Goal: Task Accomplishment & Management: Complete application form

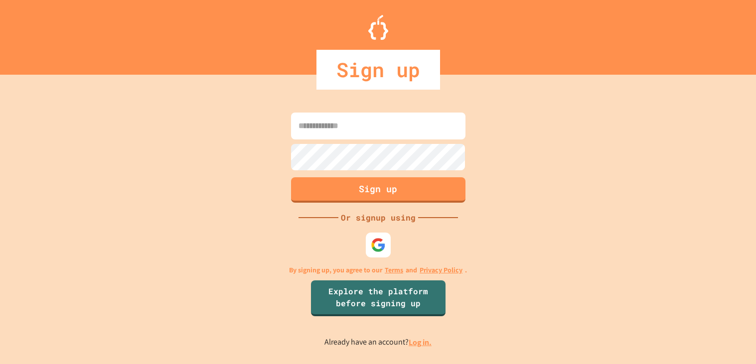
click at [386, 128] on input at bounding box center [378, 126] width 174 height 27
click at [428, 343] on link "Log in." at bounding box center [420, 342] width 23 height 10
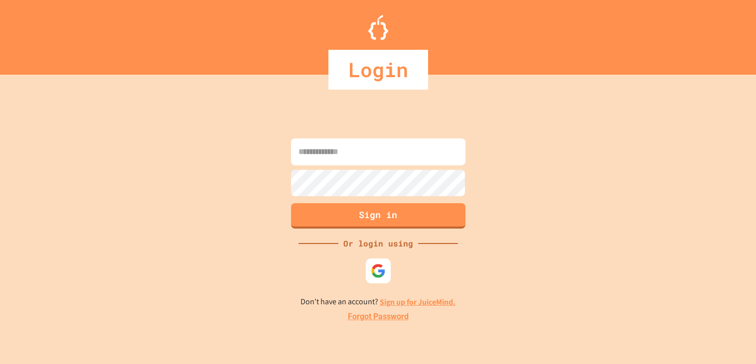
click at [393, 158] on input at bounding box center [378, 152] width 174 height 27
type input "**********"
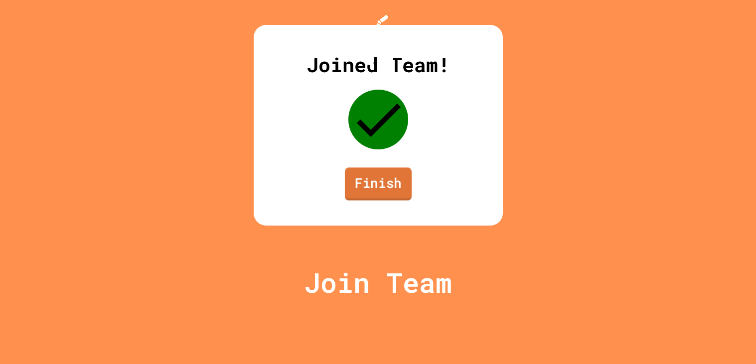
click at [369, 200] on link "Finish" at bounding box center [377, 183] width 67 height 33
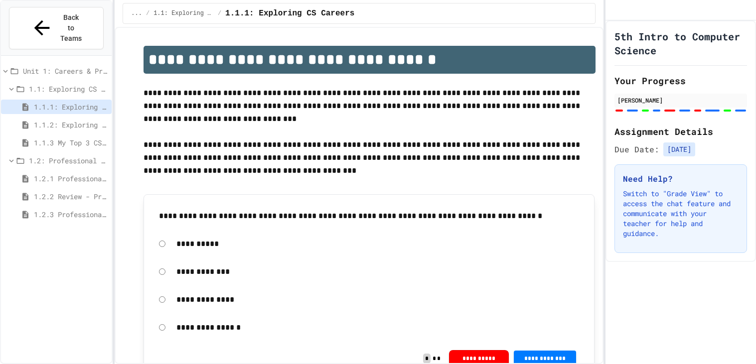
click at [64, 191] on span "1.2.2 Review - Professional Communication" at bounding box center [71, 196] width 74 height 10
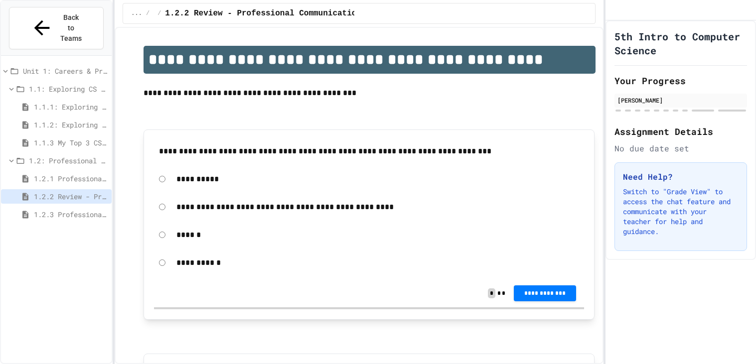
click at [59, 173] on span "1.2.1 Professional Communication" at bounding box center [71, 178] width 74 height 10
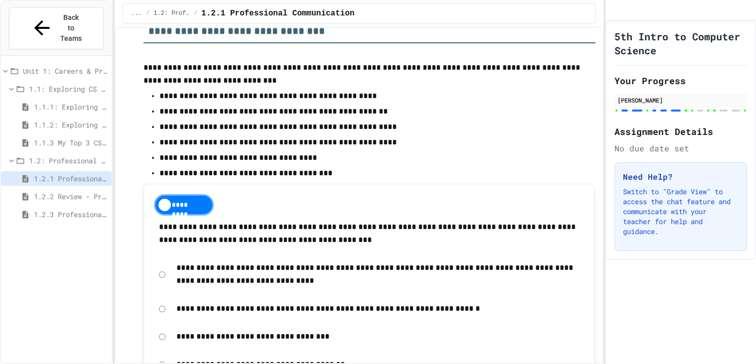
scroll to position [4078, 0]
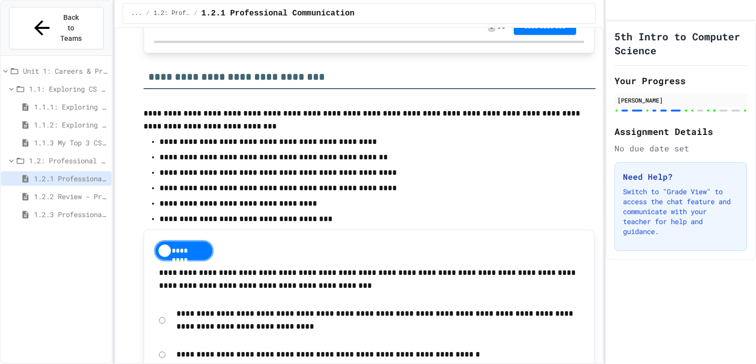
scroll to position [4037, 0]
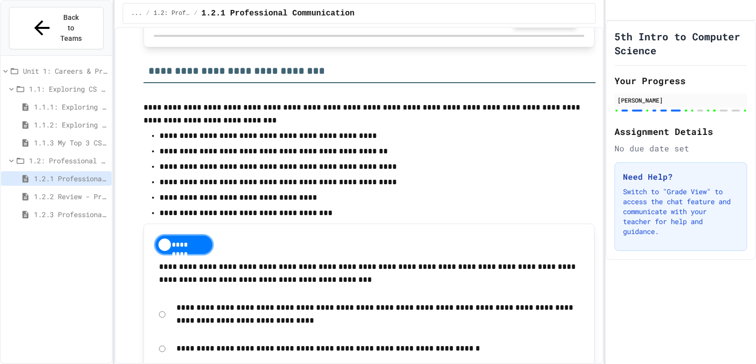
click at [524, 24] on span "**********" at bounding box center [545, 20] width 47 height 8
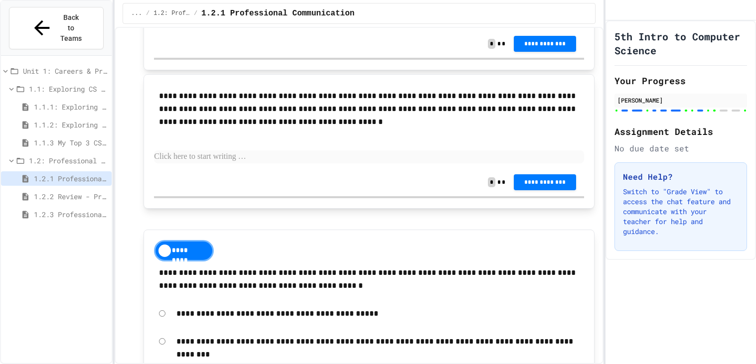
scroll to position [5216, 0]
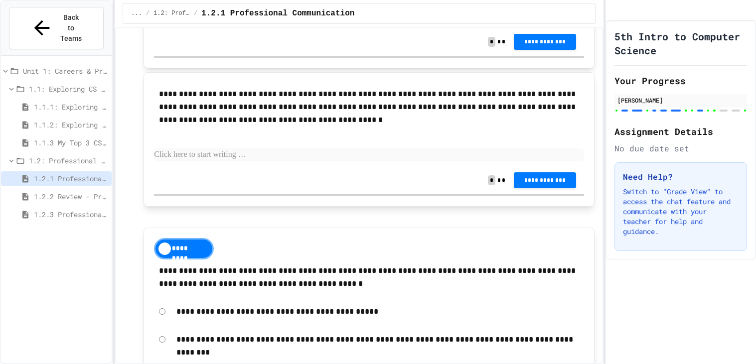
click at [242, 23] on p at bounding box center [369, 16] width 430 height 13
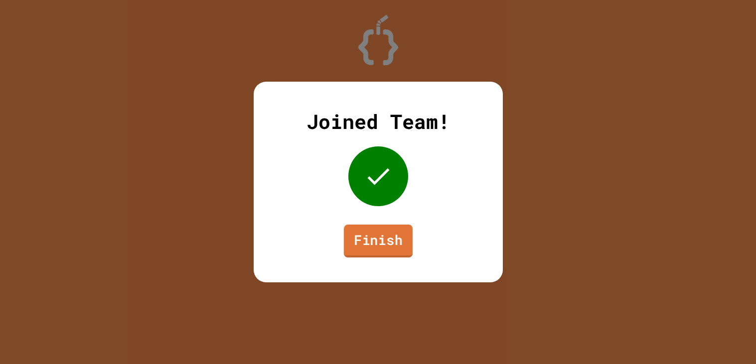
click at [392, 240] on link "Finish" at bounding box center [377, 241] width 69 height 33
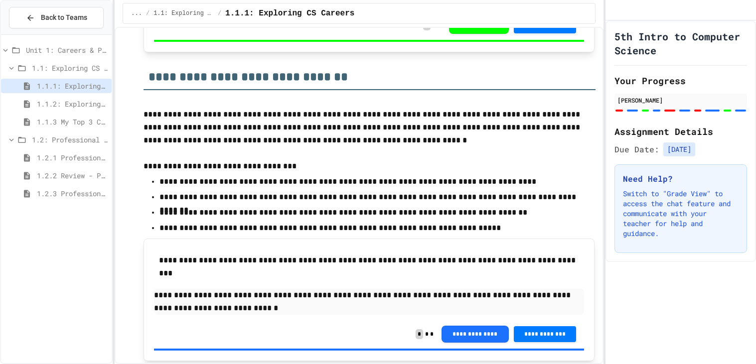
scroll to position [1070, 0]
